Goal: Task Accomplishment & Management: Complete application form

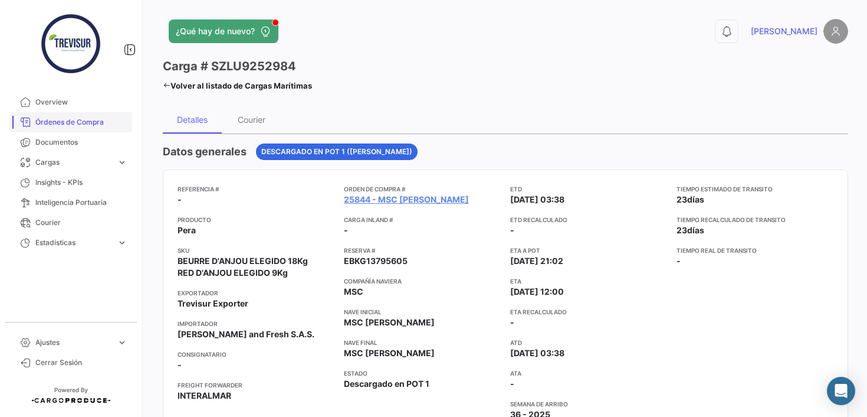
click at [45, 123] on span "Órdenes de Compra" at bounding box center [81, 122] width 92 height 11
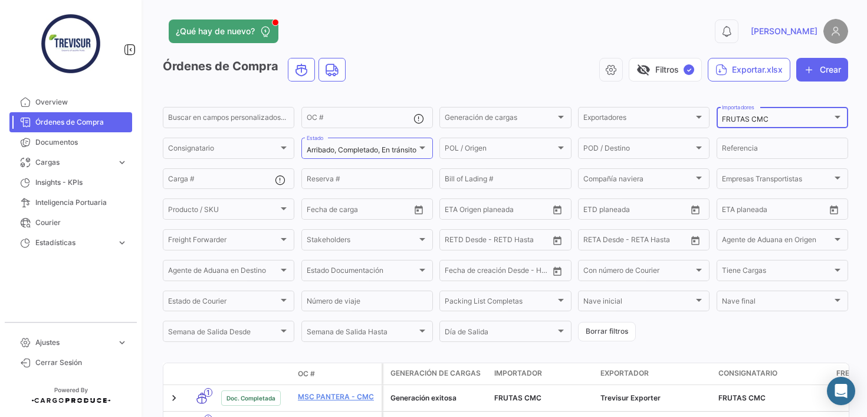
click at [794, 111] on div "FRUTAS CMC Importadores" at bounding box center [782, 116] width 121 height 23
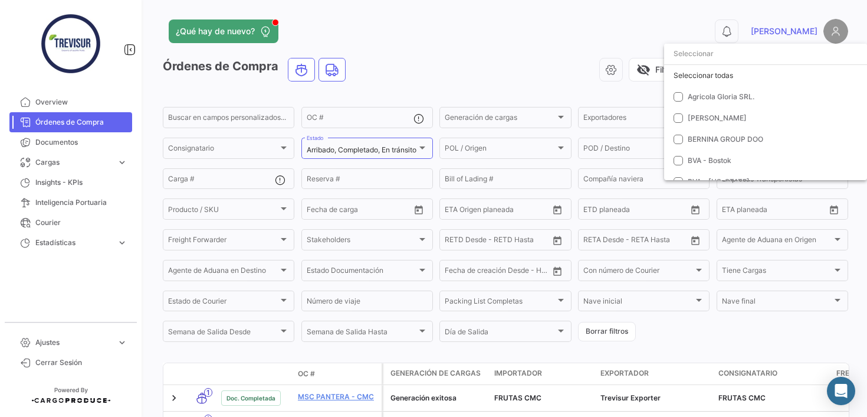
scroll to position [161, 0]
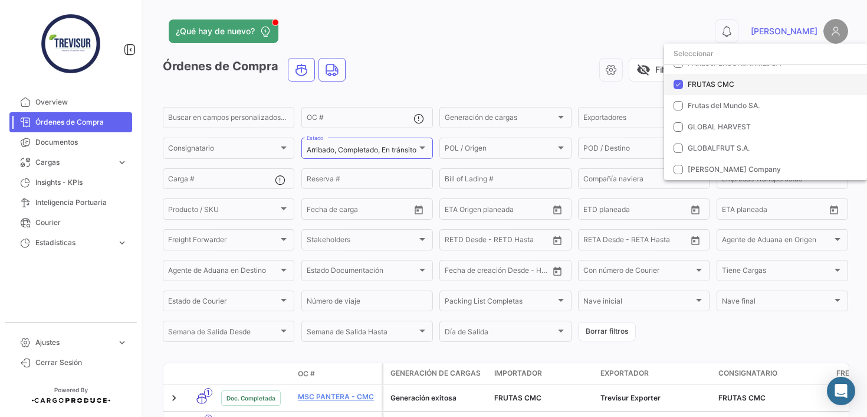
click at [677, 83] on mat-pseudo-checkbox at bounding box center [678, 84] width 9 height 9
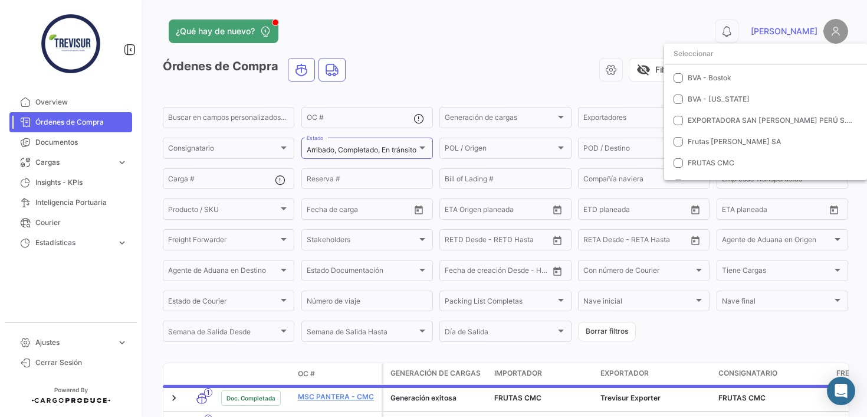
scroll to position [67, 0]
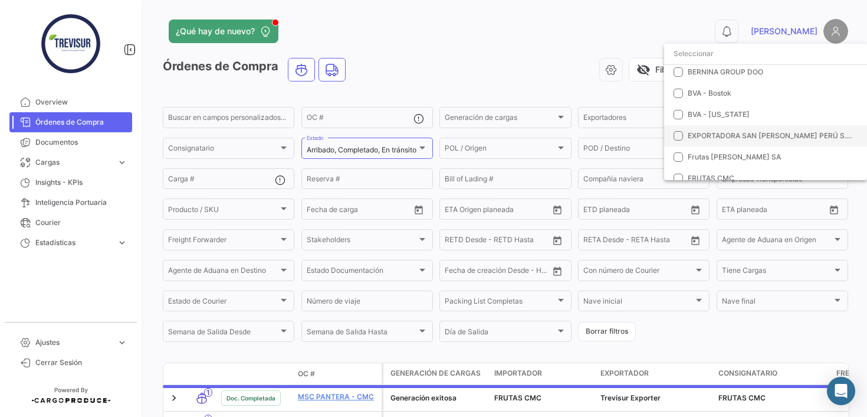
click at [680, 138] on mat-pseudo-checkbox at bounding box center [678, 135] width 9 height 9
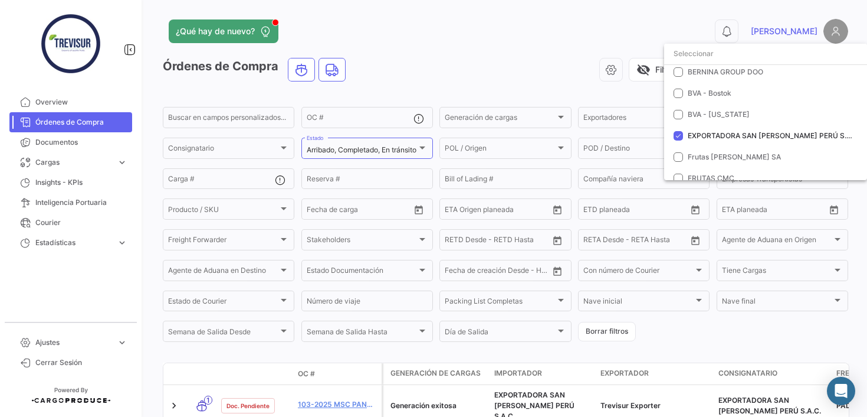
click at [349, 352] on div at bounding box center [433, 208] width 867 height 417
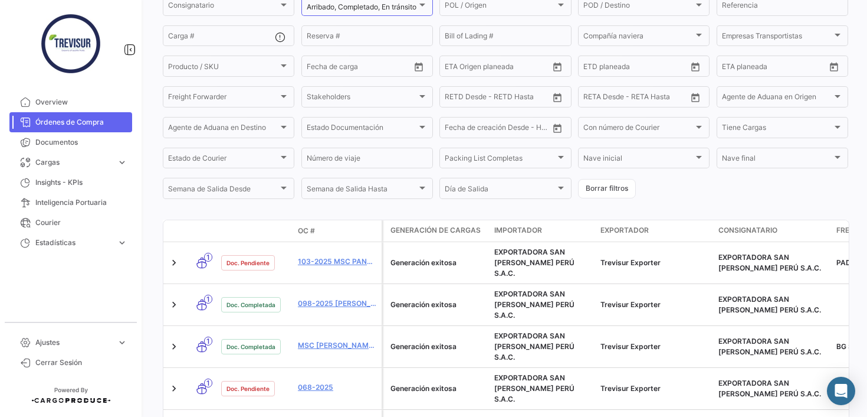
scroll to position [148, 0]
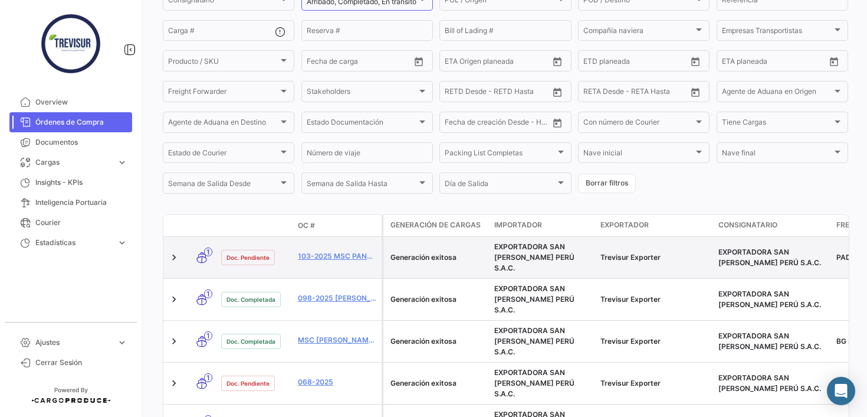
click at [482, 253] on div "Generación exitosa" at bounding box center [438, 257] width 94 height 11
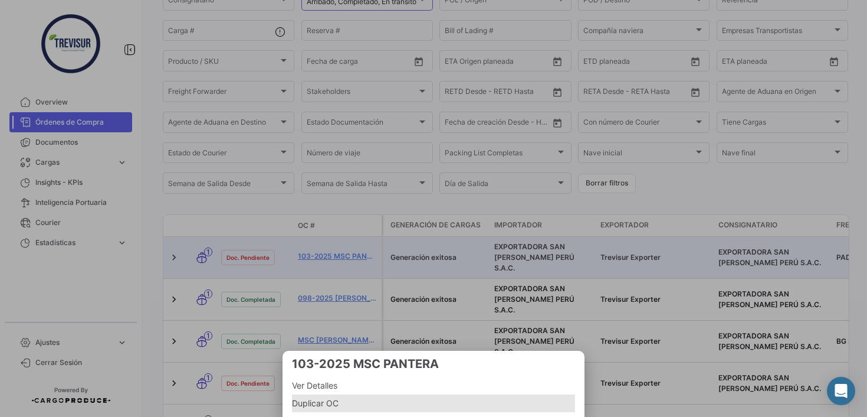
click at [332, 404] on span "Duplicar OC" at bounding box center [433, 403] width 283 height 14
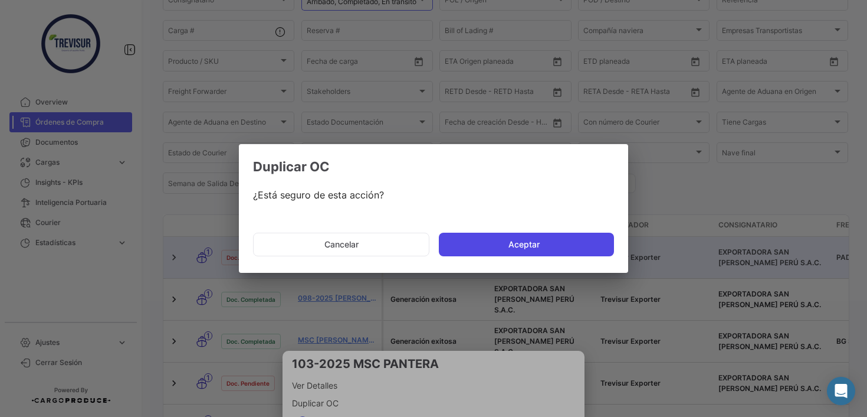
click at [483, 235] on button "Aceptar" at bounding box center [526, 244] width 175 height 24
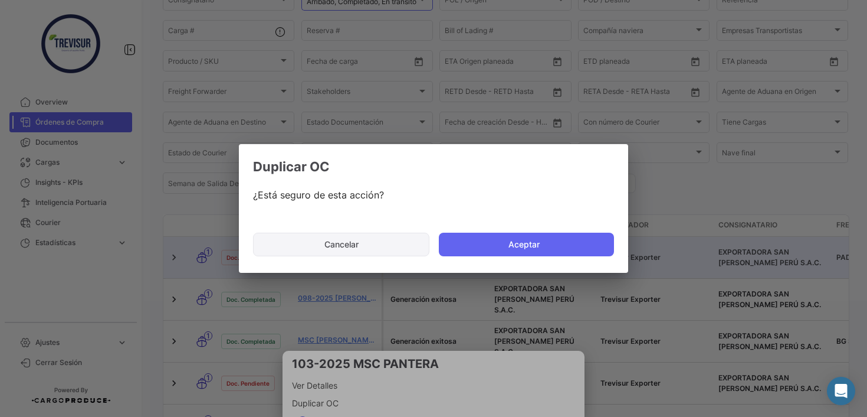
click at [362, 245] on button "Cancelar" at bounding box center [341, 244] width 176 height 24
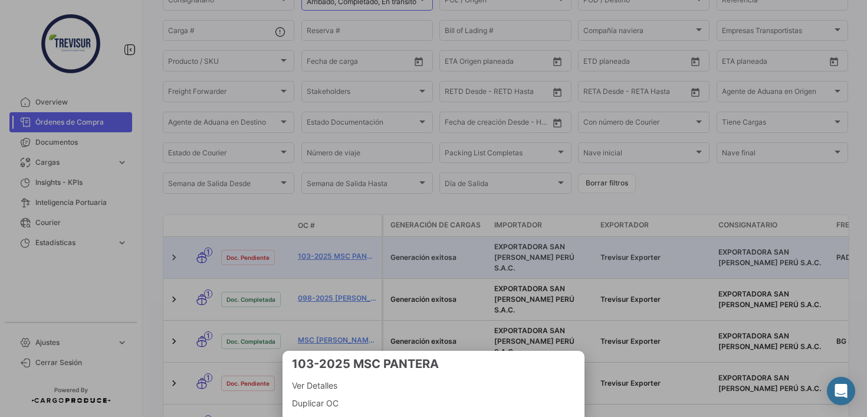
click at [375, 384] on span "Ver Detalles" at bounding box center [433, 385] width 283 height 14
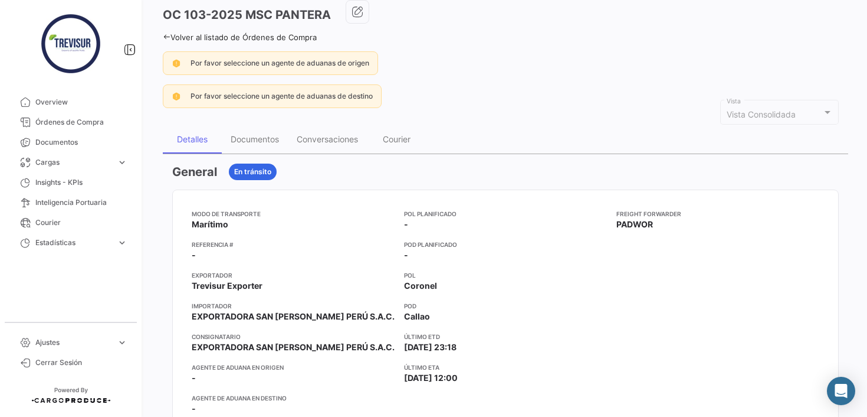
scroll to position [49, 0]
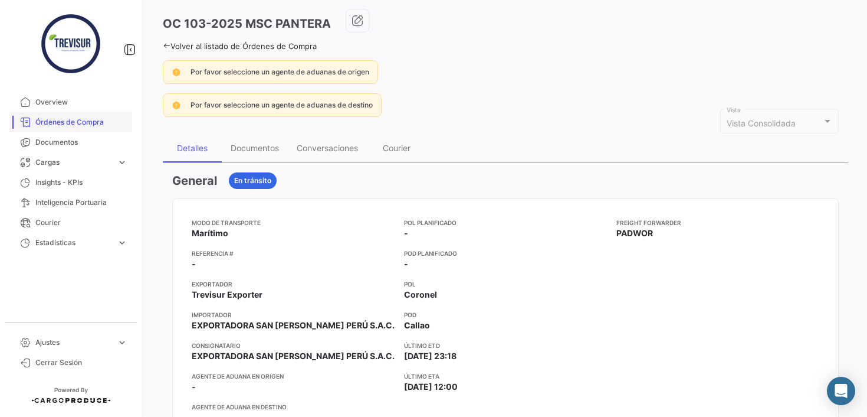
click at [61, 114] on link "Órdenes de Compra" at bounding box center [70, 122] width 123 height 20
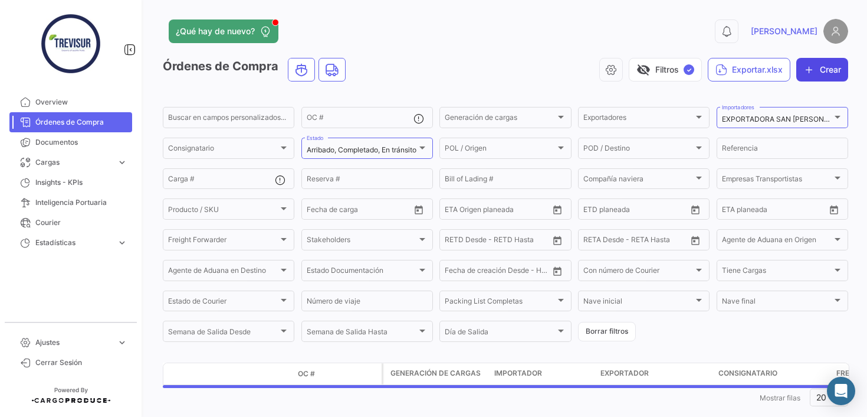
click at [826, 72] on button "Crear" at bounding box center [823, 70] width 52 height 24
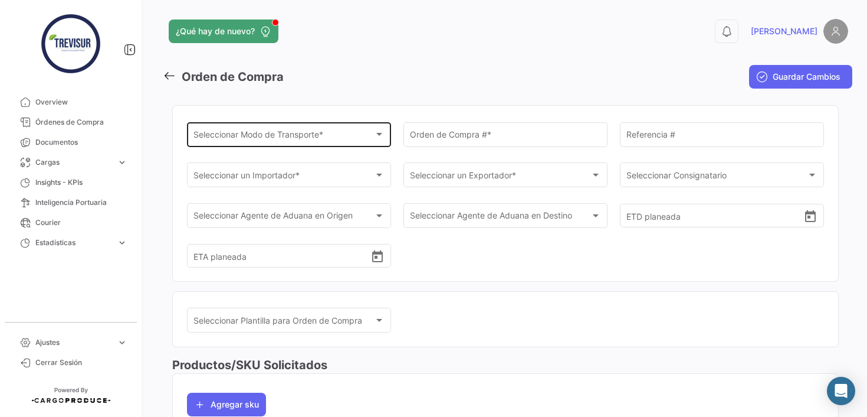
click at [310, 136] on span "Seleccionar Modo de Transporte *" at bounding box center [284, 137] width 181 height 10
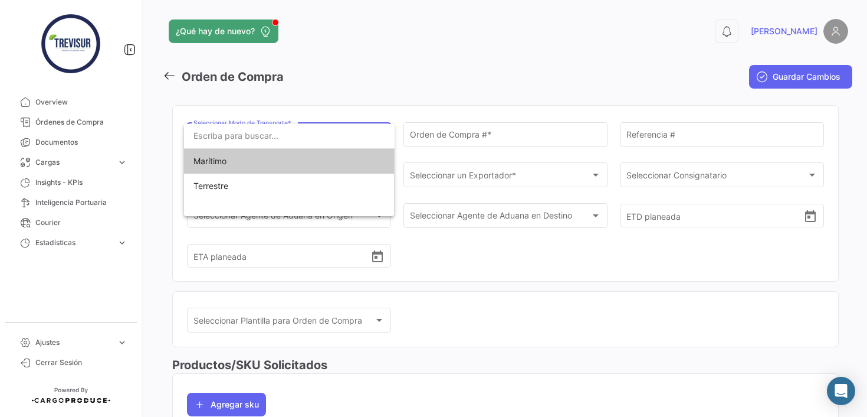
click at [282, 164] on span "Marítimo" at bounding box center [276, 161] width 165 height 25
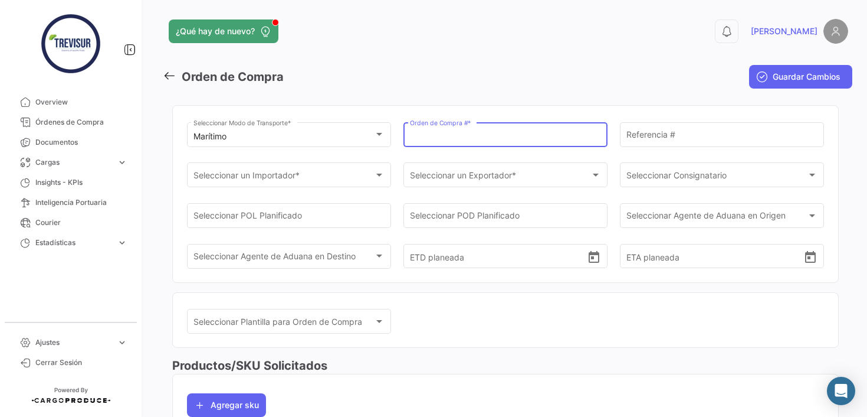
click at [476, 132] on input "Orden de Compra # *" at bounding box center [506, 137] width 192 height 10
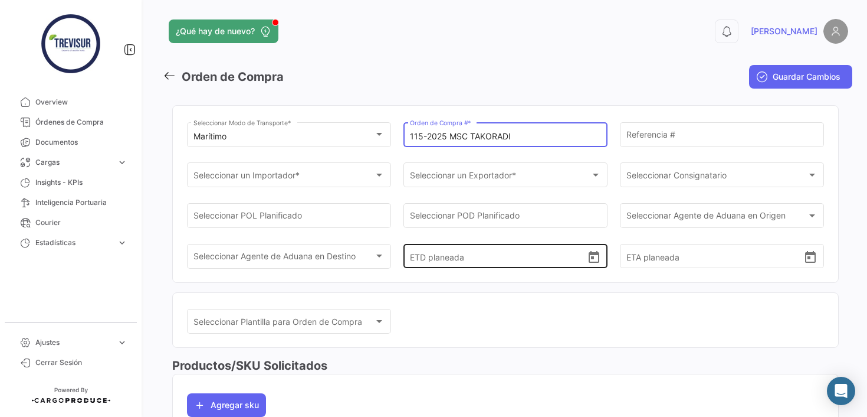
type input "115-2025 MSC TAKORADI"
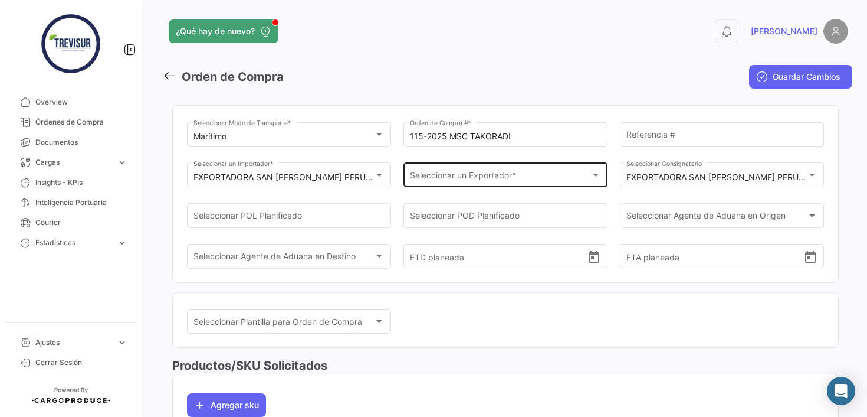
click at [543, 186] on div "Seleccionar un Exportador * Seleccionar un Exportador *" at bounding box center [506, 174] width 192 height 27
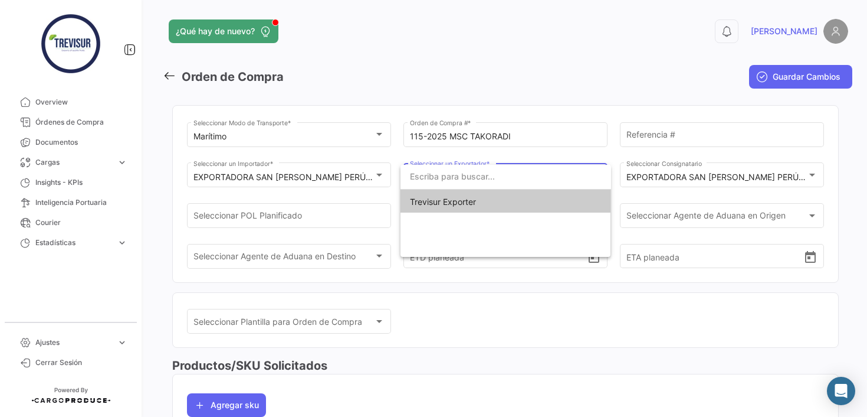
click at [535, 197] on span "Trevisur Exporter" at bounding box center [506, 201] width 192 height 25
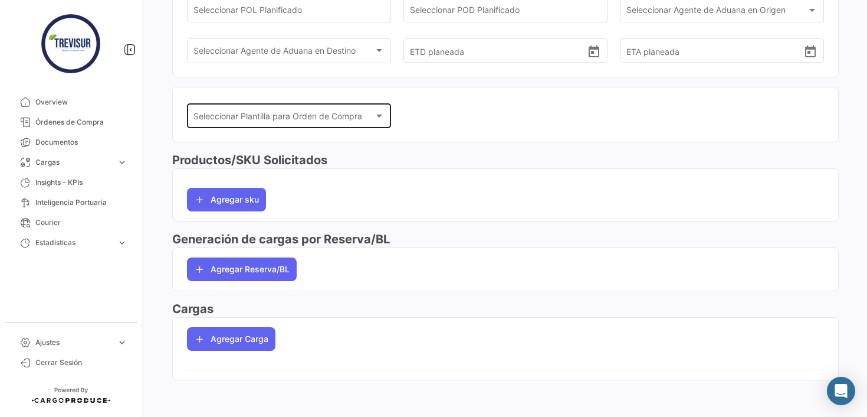
scroll to position [206, 0]
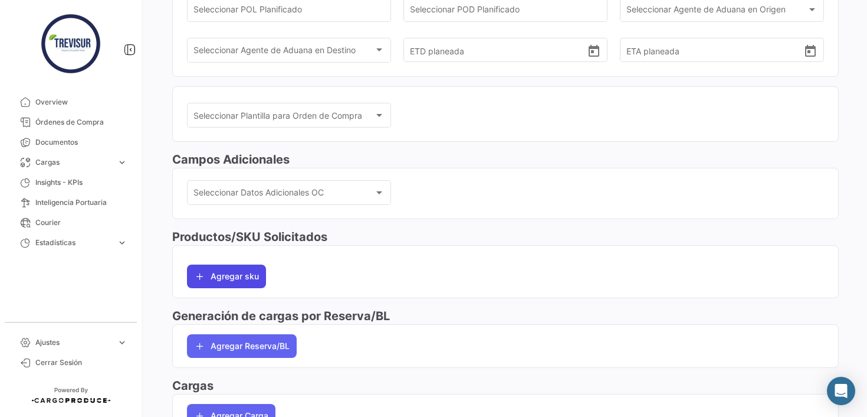
click at [237, 277] on button "Agregar sku" at bounding box center [226, 276] width 79 height 24
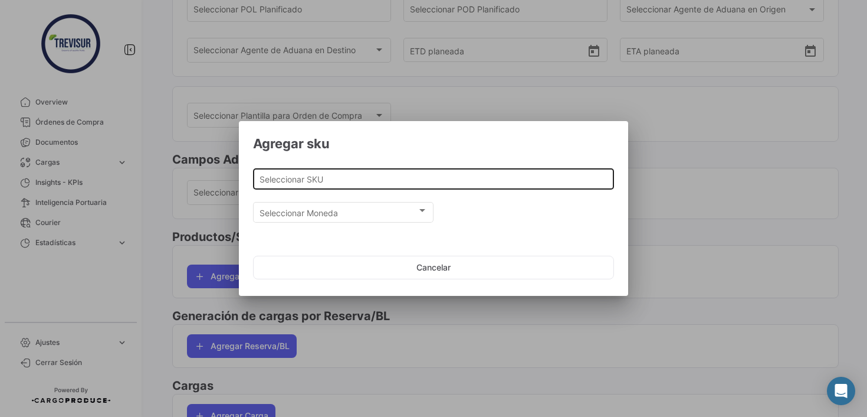
click at [336, 172] on div "Seleccionar SKU" at bounding box center [434, 177] width 349 height 23
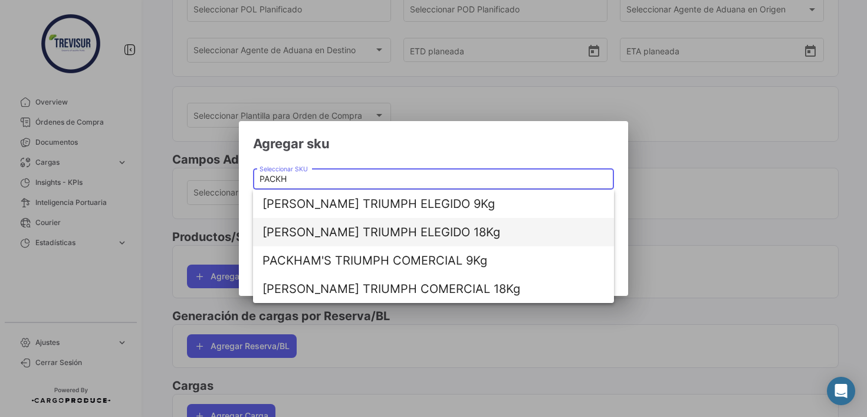
click at [365, 222] on span "[PERSON_NAME] TRIUMPH ELEGIDO 18Kg" at bounding box center [434, 232] width 342 height 28
type input "[PERSON_NAME] TRIUMPH ELEGIDO 18Kg"
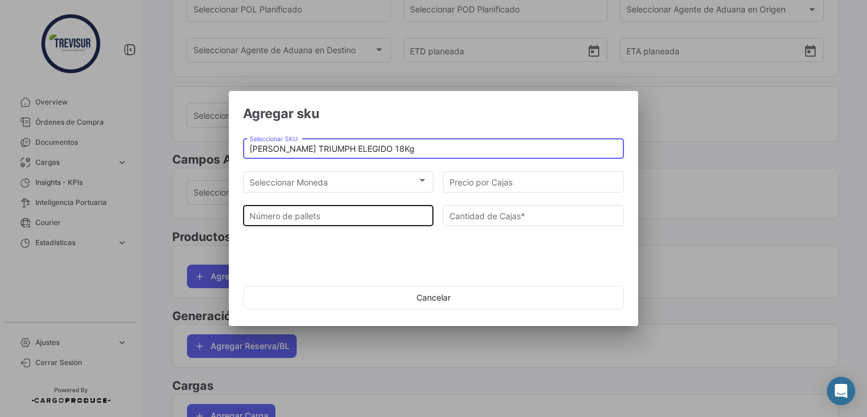
click at [340, 216] on input "Número de pallets" at bounding box center [339, 216] width 178 height 10
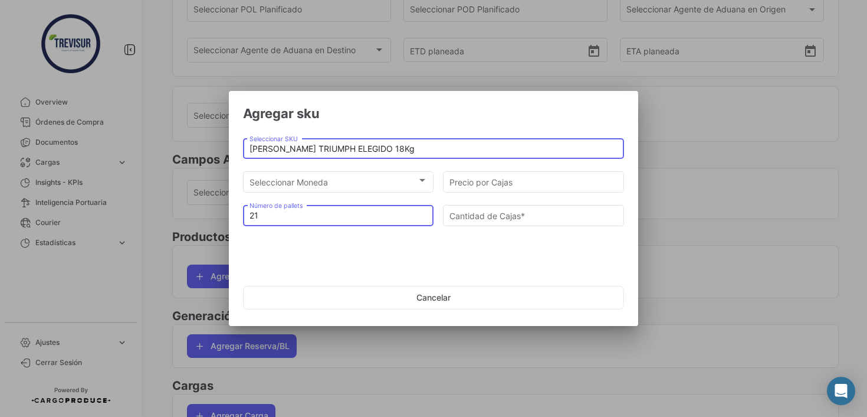
type input "21"
type input "1323"
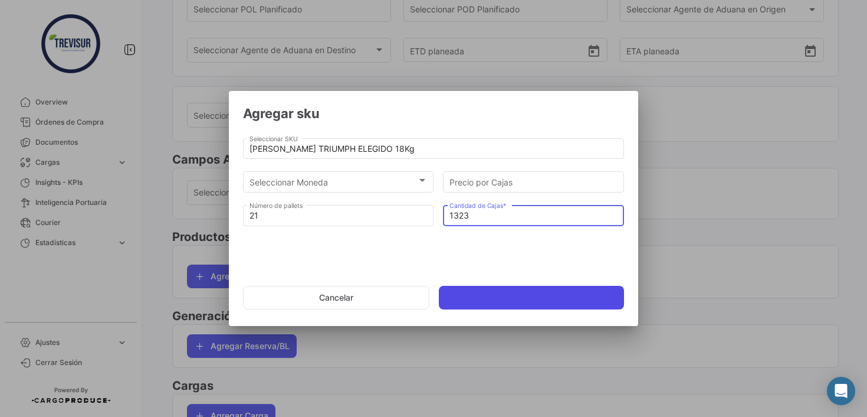
click at [500, 290] on button at bounding box center [531, 298] width 185 height 24
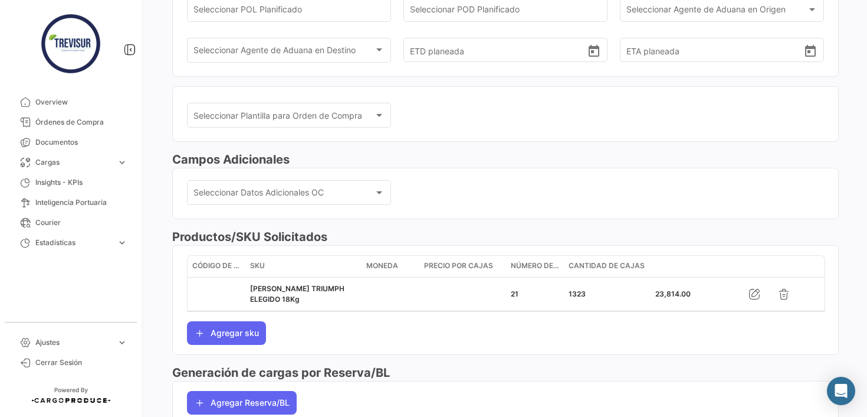
scroll to position [340, 0]
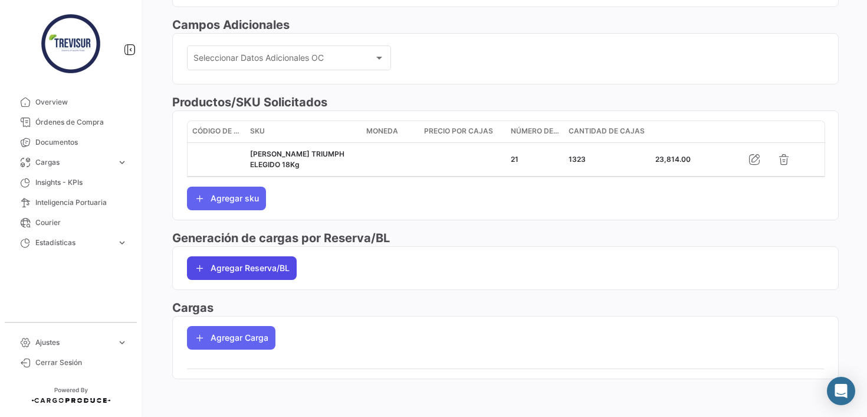
click at [261, 271] on button "Agregar Reserva/BL" at bounding box center [242, 268] width 110 height 24
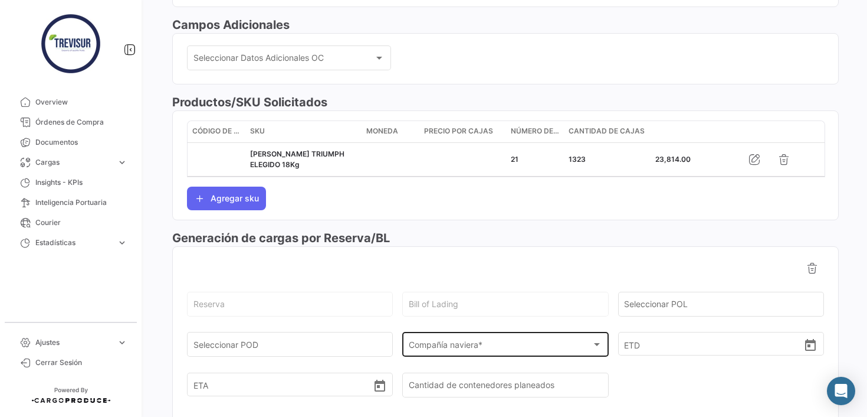
click at [507, 352] on div "Compañía naviera * Compañía naviera *" at bounding box center [506, 343] width 194 height 27
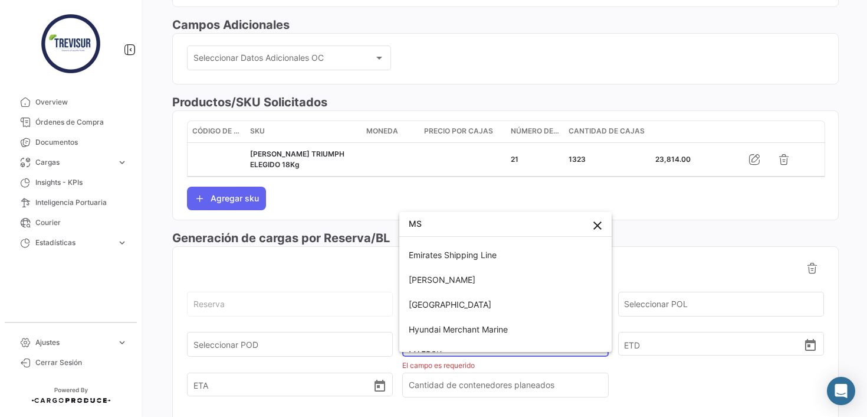
scroll to position [2, 0]
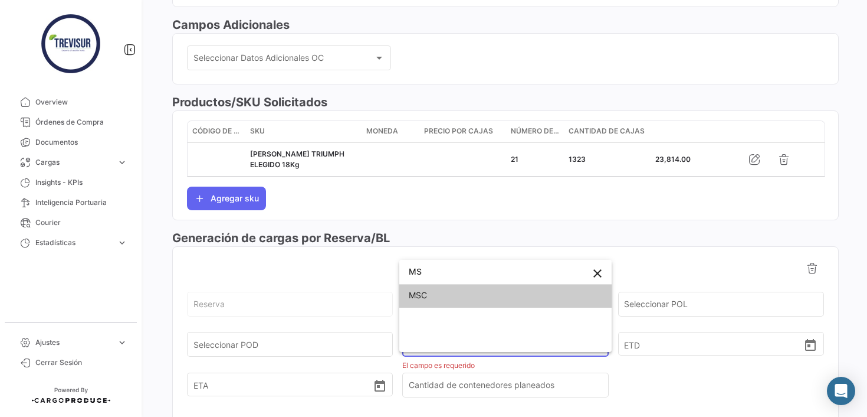
type input "MS"
drag, startPoint x: 453, startPoint y: 303, endPoint x: 359, endPoint y: 307, distance: 93.9
click at [453, 303] on span "MSC" at bounding box center [506, 295] width 194 height 25
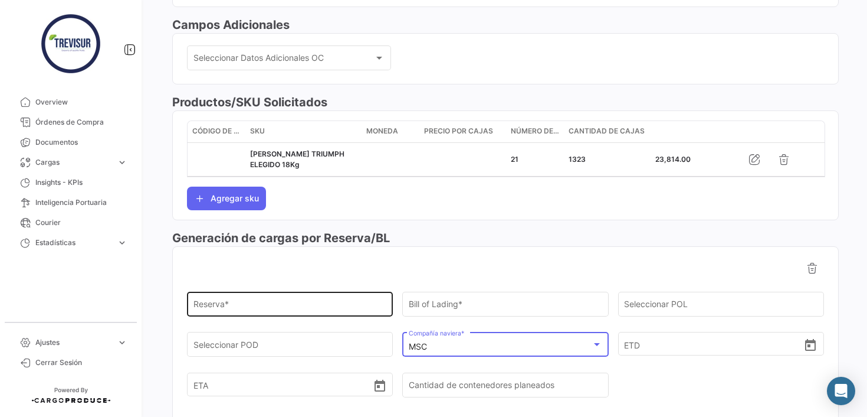
click at [346, 306] on input "Reserva *" at bounding box center [291, 306] width 194 height 10
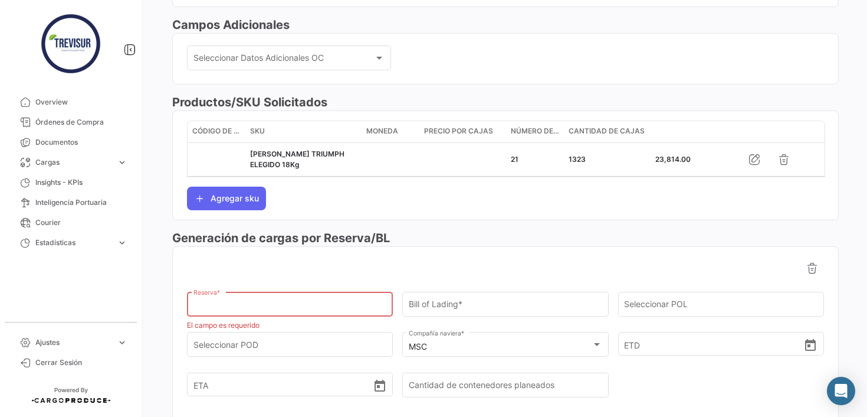
paste input "EBKG14034680"
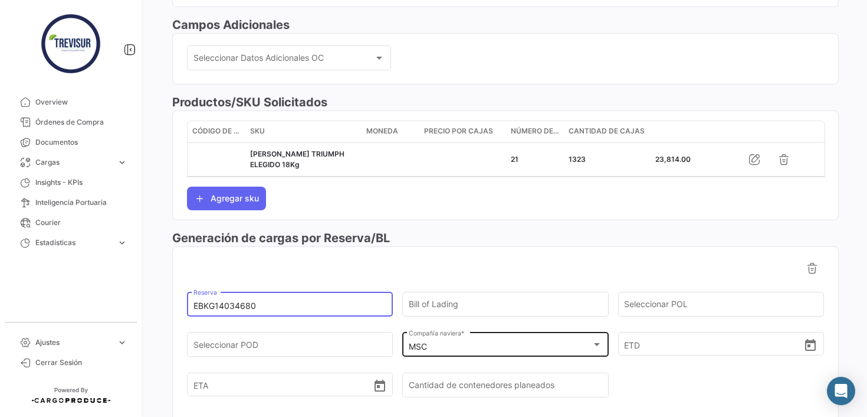
type input "EBKG14034680"
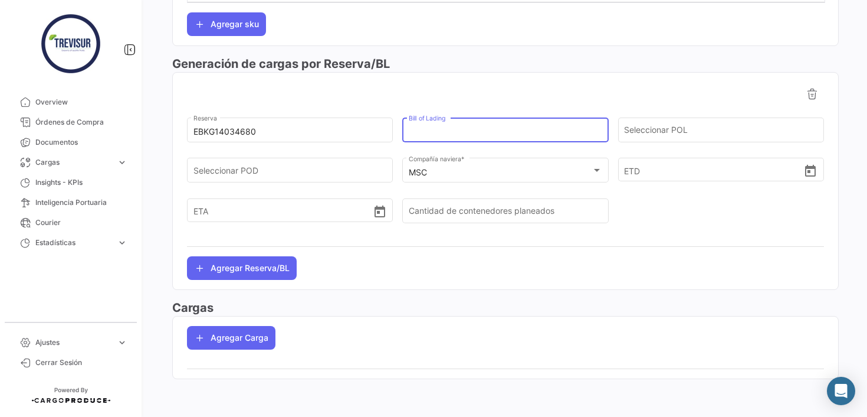
scroll to position [0, 0]
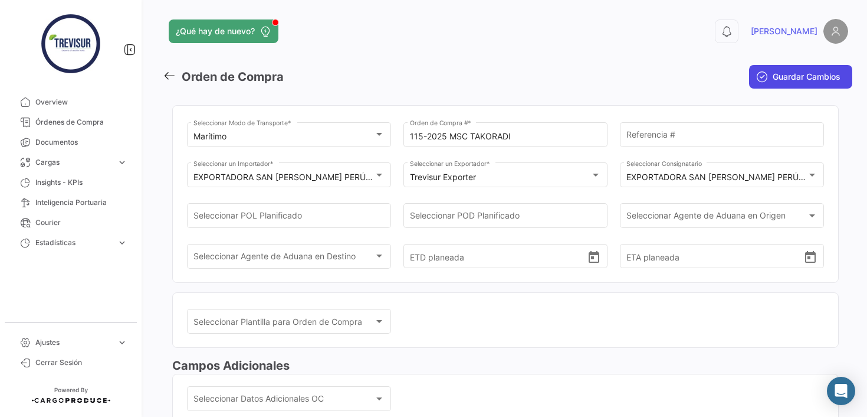
click at [791, 74] on span "Guardar Cambios" at bounding box center [807, 77] width 68 height 12
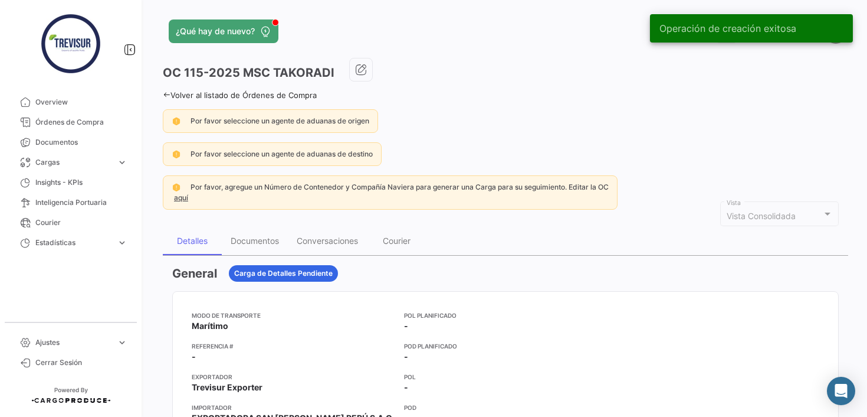
click at [165, 94] on icon at bounding box center [167, 95] width 8 height 8
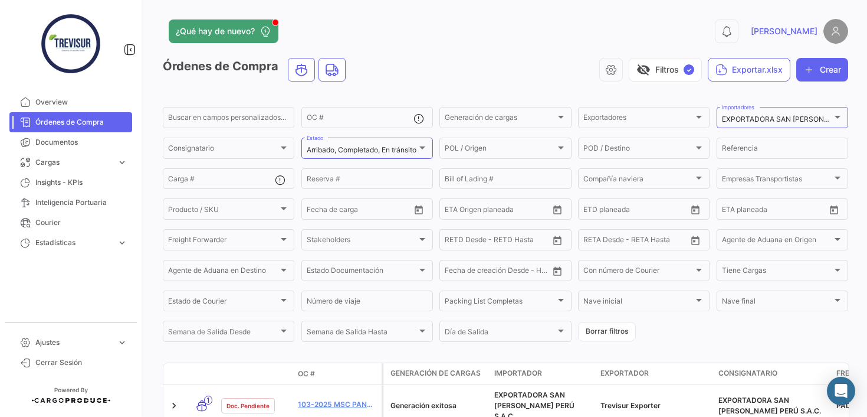
click at [61, 124] on span "Órdenes de Compra" at bounding box center [81, 122] width 92 height 11
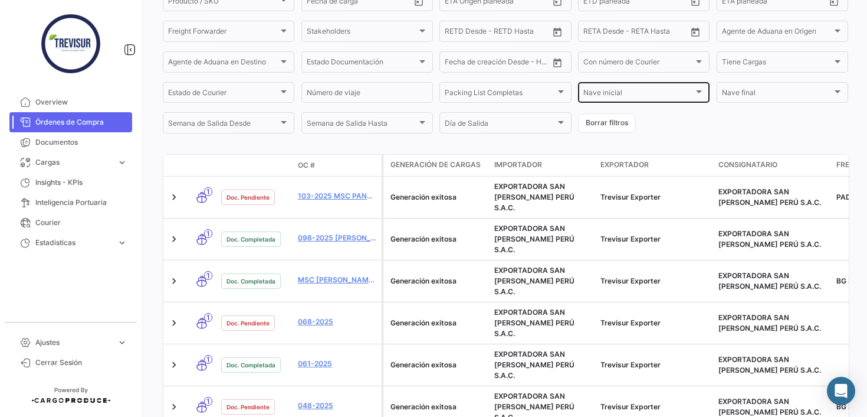
scroll to position [283, 0]
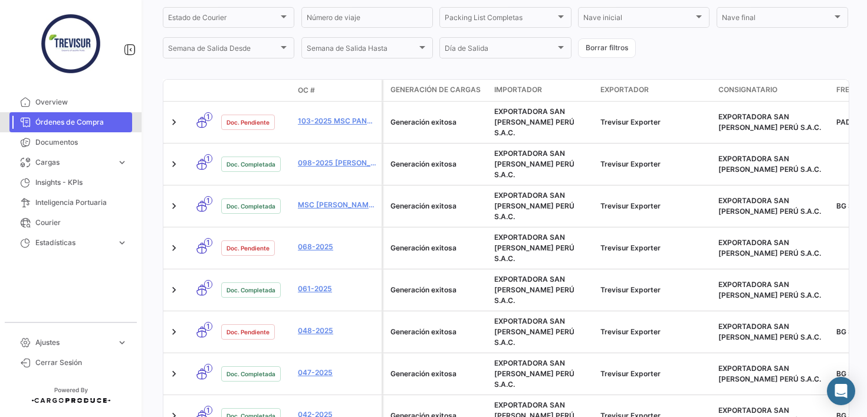
click at [55, 113] on link "Órdenes de Compra" at bounding box center [70, 122] width 123 height 20
click at [78, 118] on span "Órdenes de Compra" at bounding box center [81, 122] width 92 height 11
click at [64, 91] on mat-nav-list "Overview Órdenes de Compra Documentos Cargas expand_more Cargas Marítimas Carga…" at bounding box center [71, 202] width 142 height 230
click at [65, 99] on span "Overview" at bounding box center [81, 102] width 92 height 11
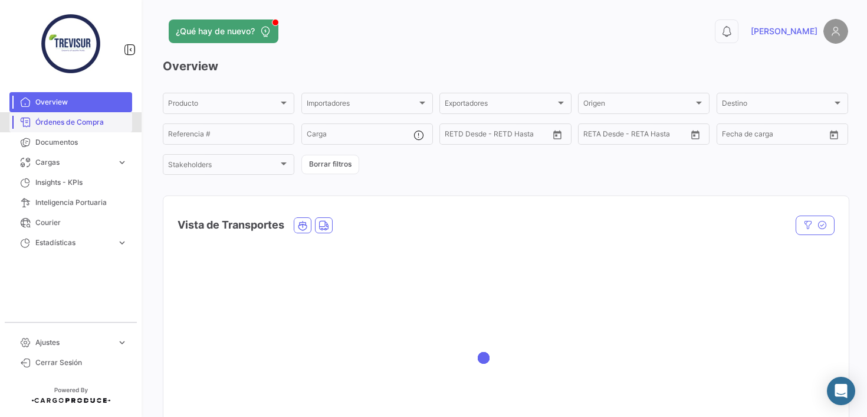
click at [64, 120] on span "Órdenes de Compra" at bounding box center [81, 122] width 92 height 11
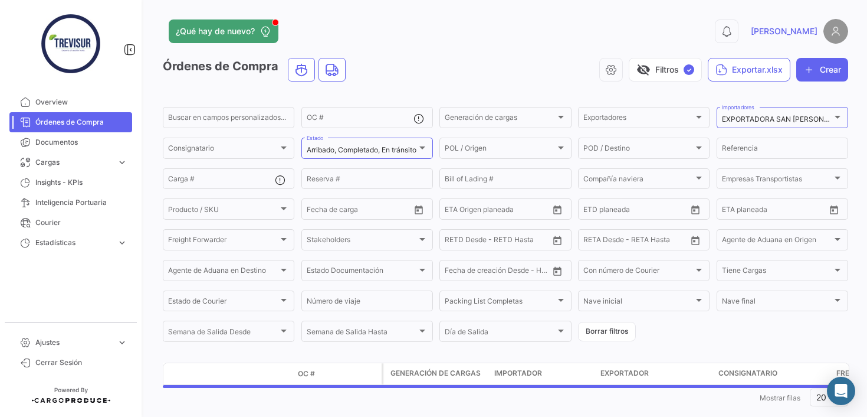
scroll to position [21, 0]
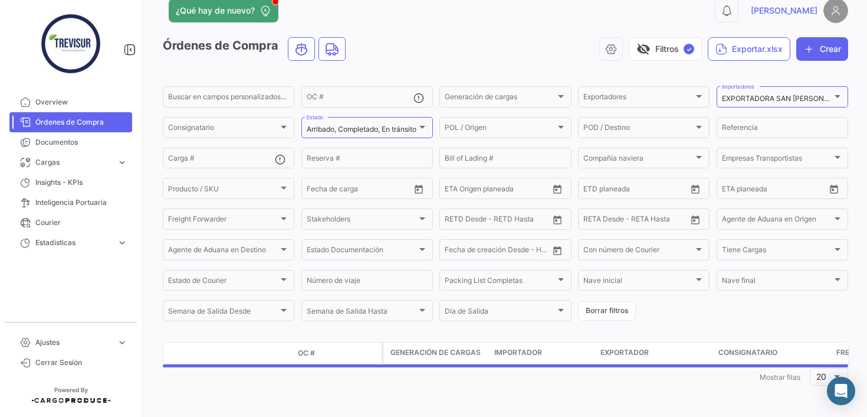
click at [158, 338] on div "¿Qué hay de nuevo? 0 [PERSON_NAME] de Compra visibility_off Filtros ✓ Exportar.…" at bounding box center [505, 208] width 723 height 417
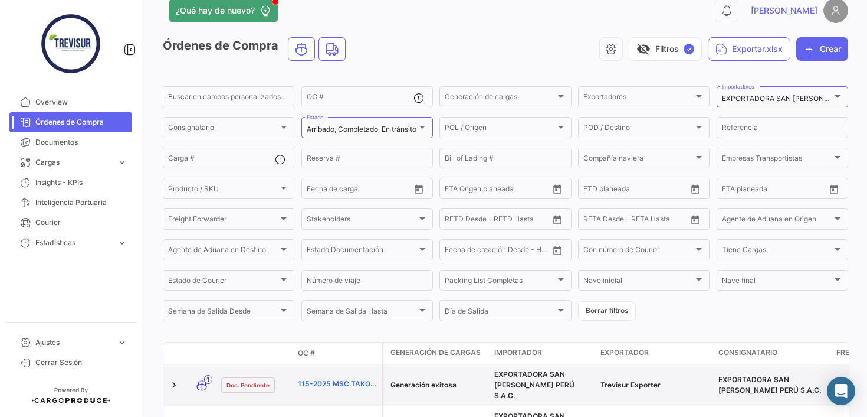
click at [357, 378] on link "115-2025 MSC TAKORADI" at bounding box center [337, 383] width 79 height 11
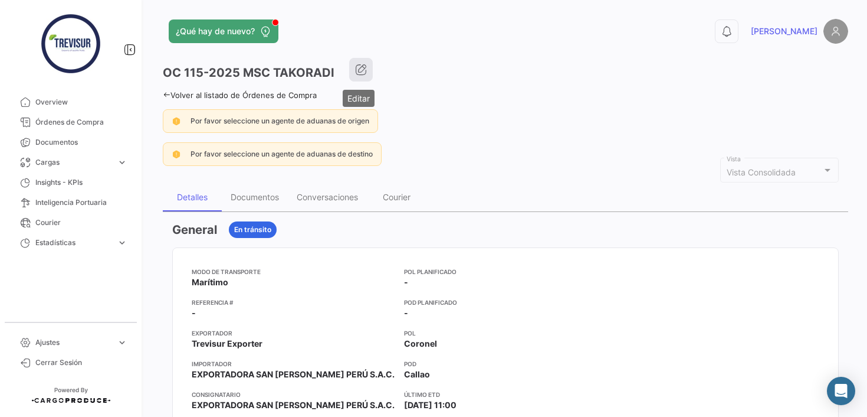
click at [359, 66] on icon "button" at bounding box center [361, 70] width 12 height 12
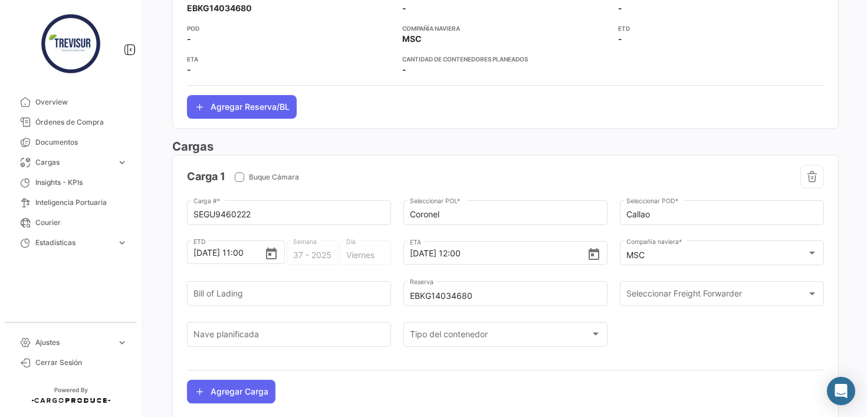
scroll to position [657, 0]
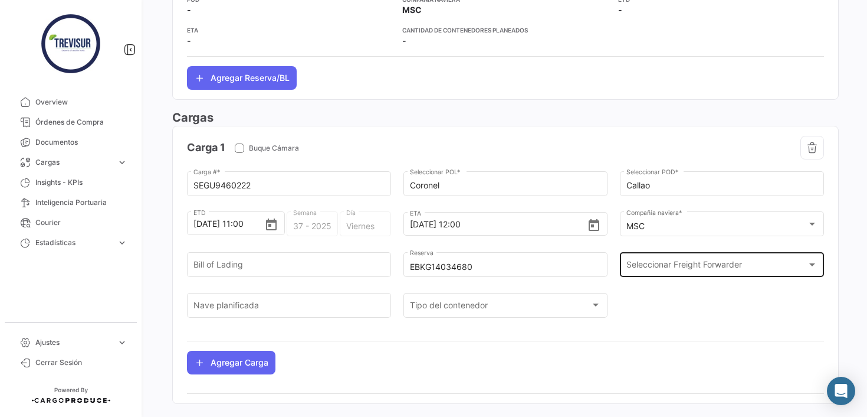
click at [710, 261] on div "Seleccionar Freight Forwarder Seleccionar Freight Forwarder" at bounding box center [723, 263] width 192 height 27
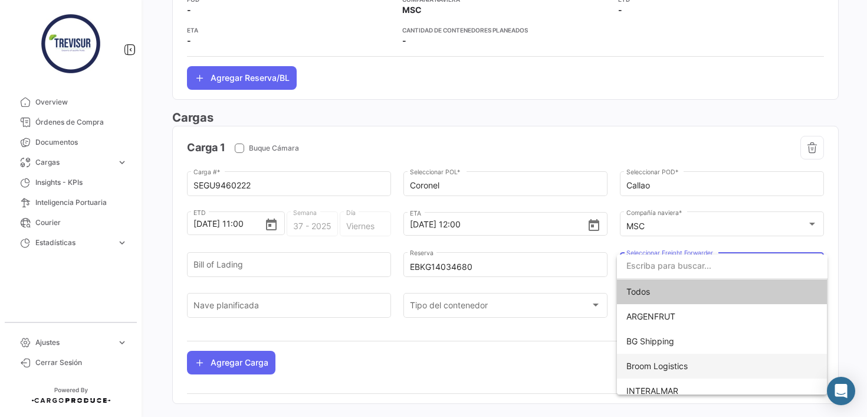
scroll to position [83, 0]
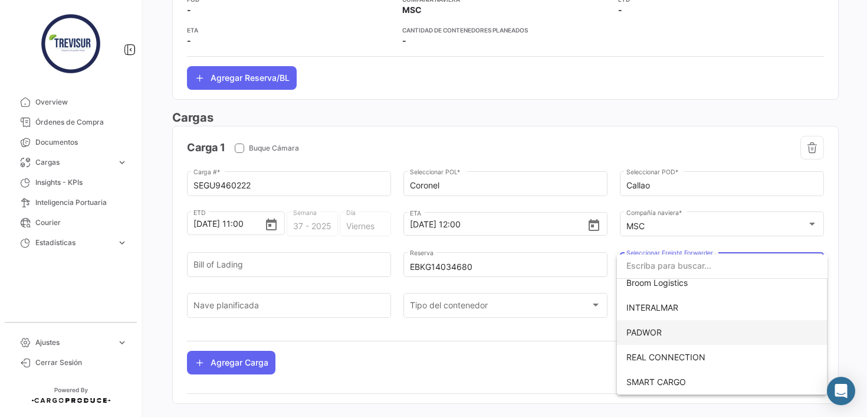
click at [657, 331] on span "PADWOR" at bounding box center [644, 332] width 35 height 10
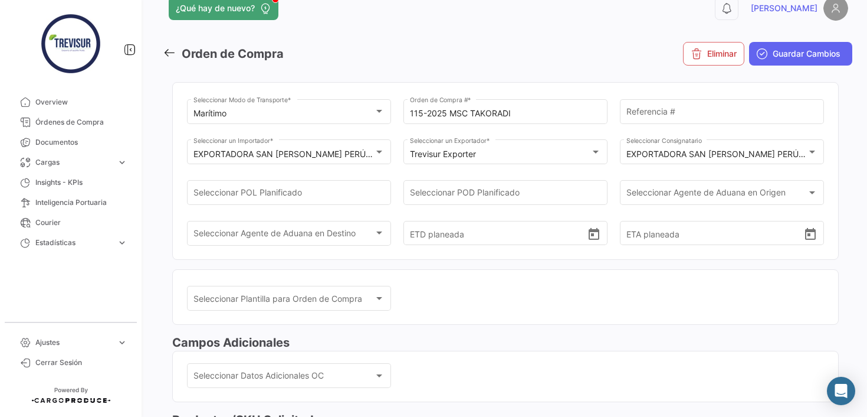
scroll to position [0, 0]
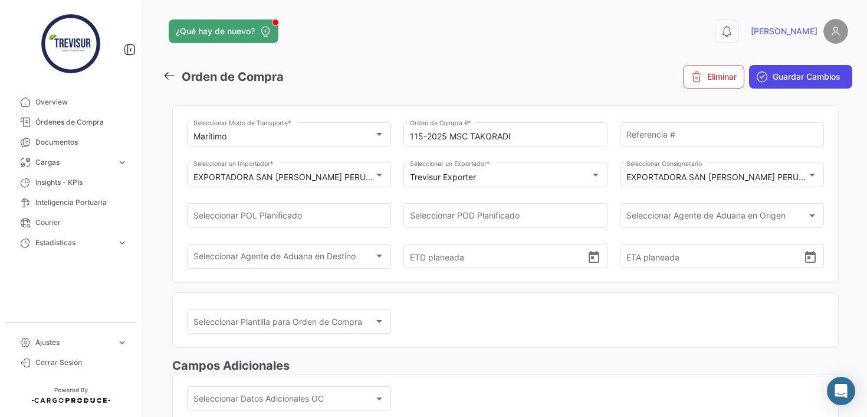
click at [790, 69] on button "Guardar Cambios" at bounding box center [800, 77] width 103 height 24
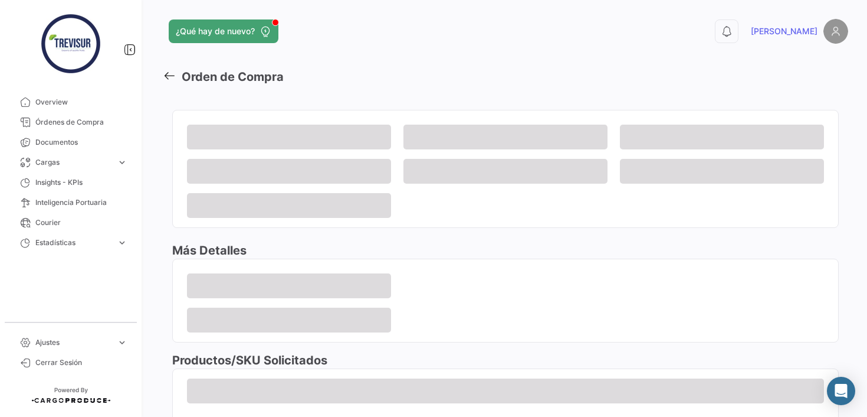
click at [163, 212] on div "Más Detalles Productos/SKU Solicitados" at bounding box center [506, 266] width 686 height 341
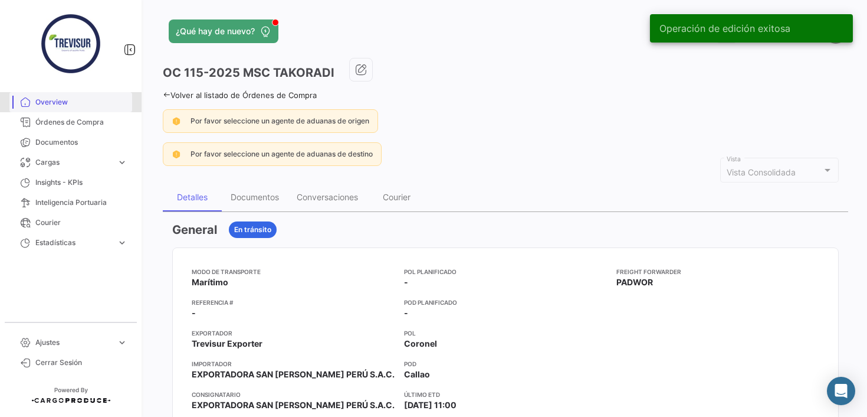
click at [78, 99] on span "Overview" at bounding box center [81, 102] width 92 height 11
